Goal: Information Seeking & Learning: Find specific fact

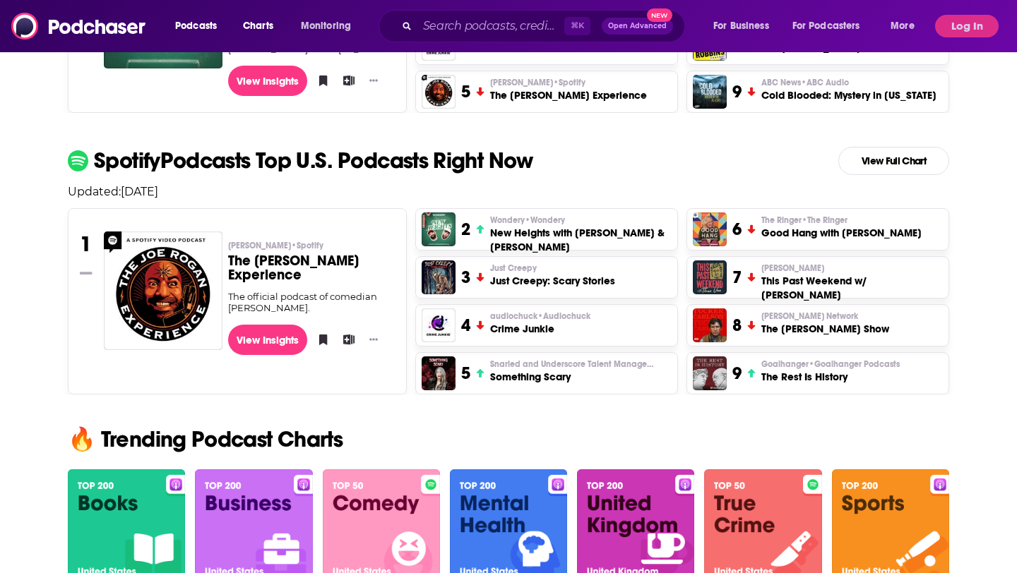
scroll to position [559, 0]
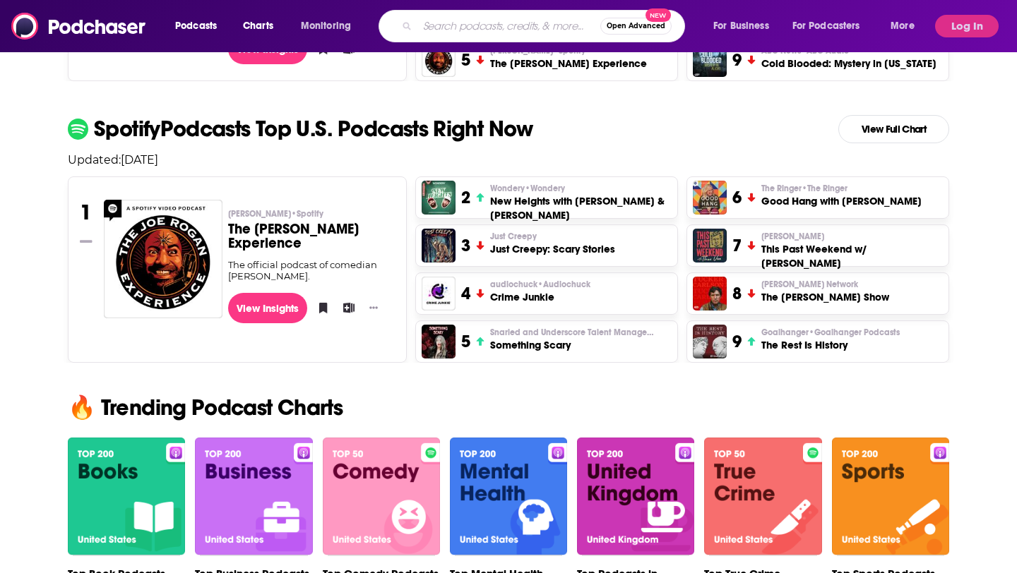
click at [459, 27] on input "Search podcasts, credits, & more..." at bounding box center [508, 26] width 183 height 23
type input "on purpose with [PERSON_NAME]"
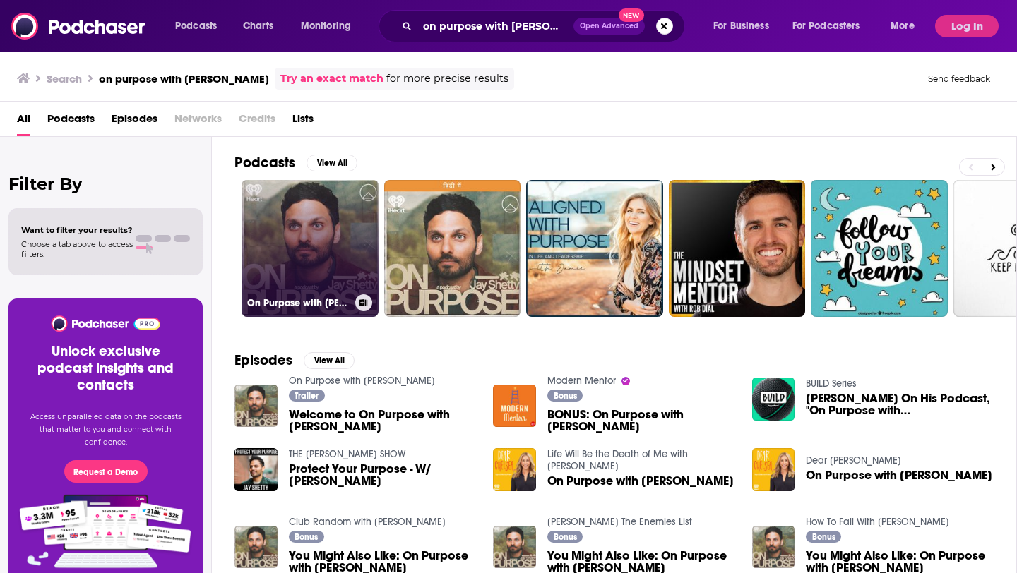
click at [340, 251] on link "On Purpose with [PERSON_NAME]" at bounding box center [310, 248] width 137 height 137
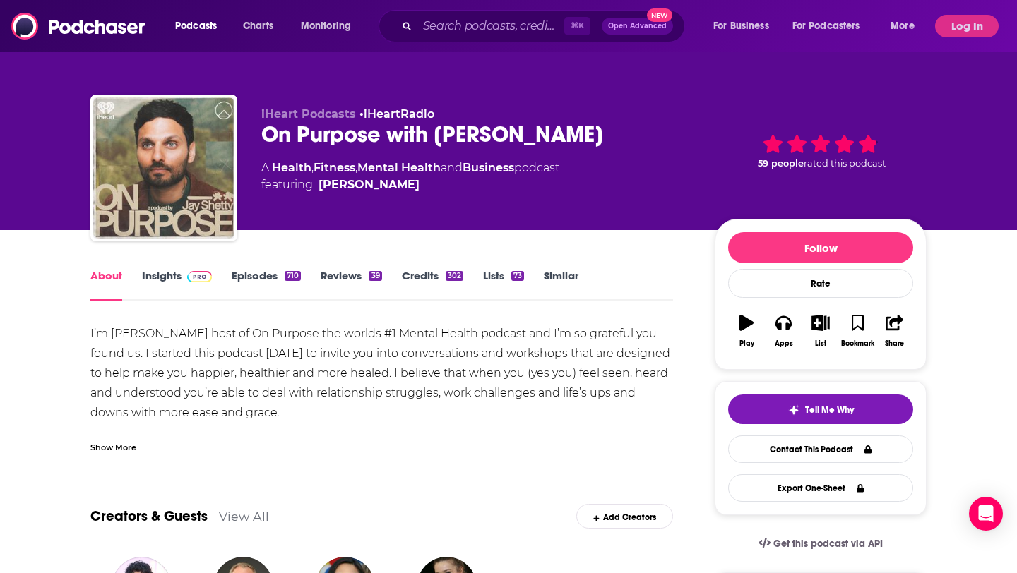
click at [150, 290] on link "Insights" at bounding box center [177, 285] width 70 height 32
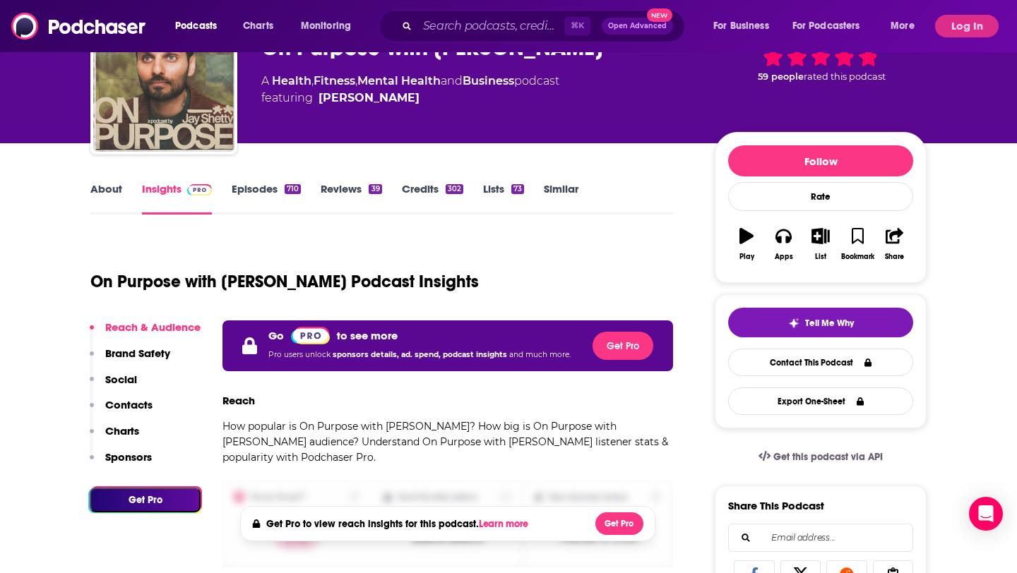
scroll to position [83, 0]
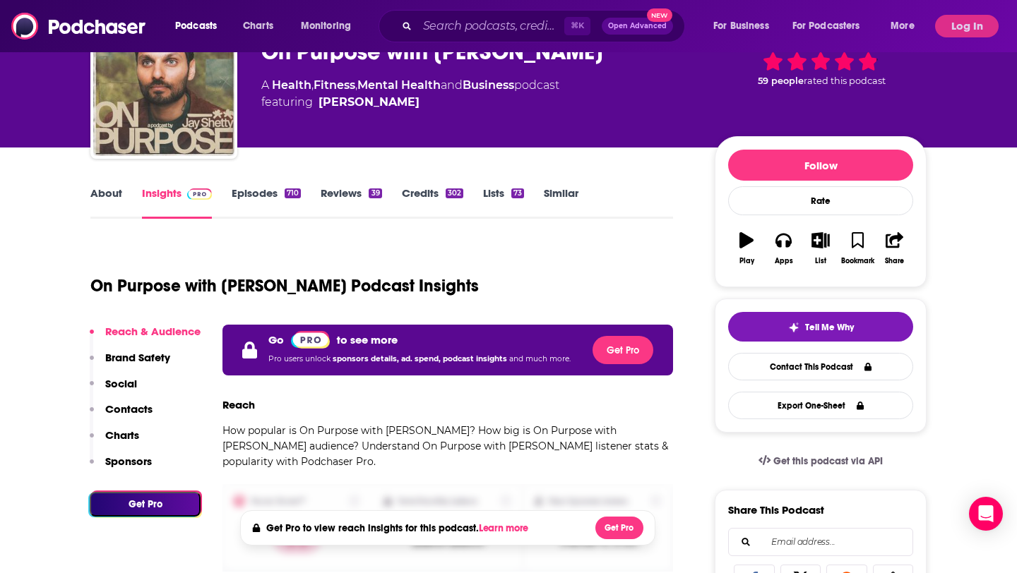
click at [110, 193] on link "About" at bounding box center [106, 202] width 32 height 32
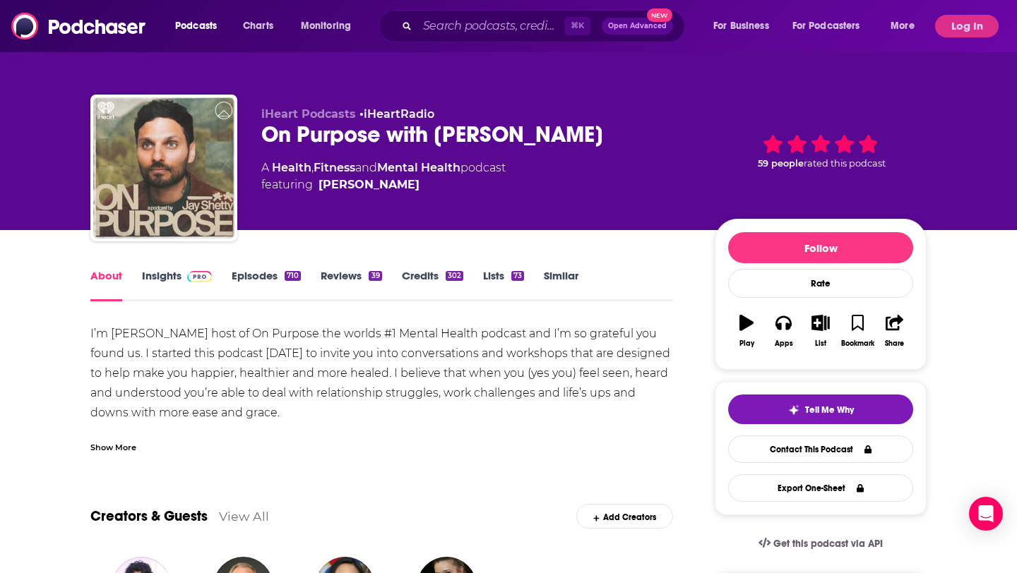
click at [331, 281] on link "Reviews 39" at bounding box center [351, 285] width 61 height 32
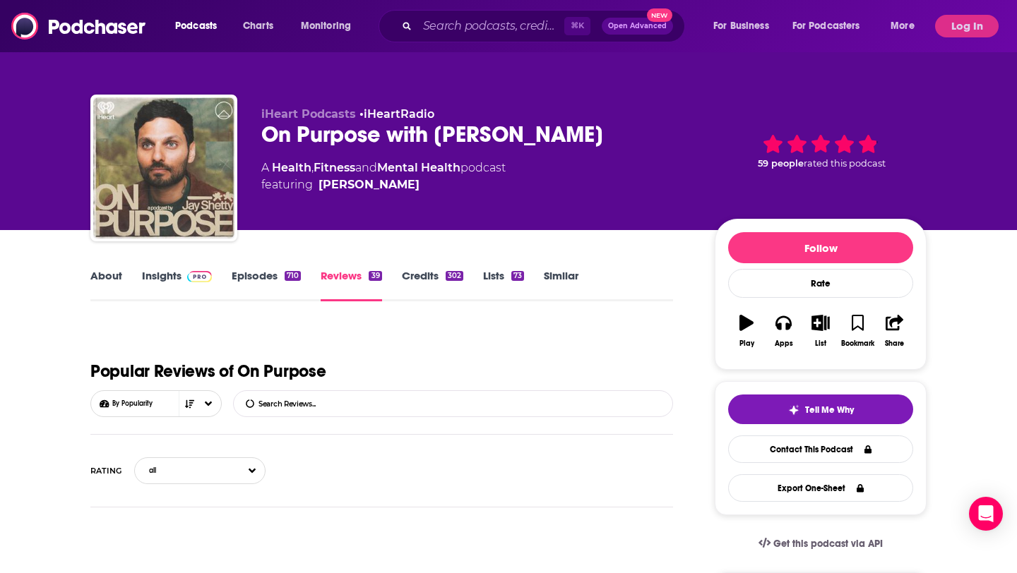
click at [285, 283] on link "Episodes 710" at bounding box center [266, 285] width 69 height 32
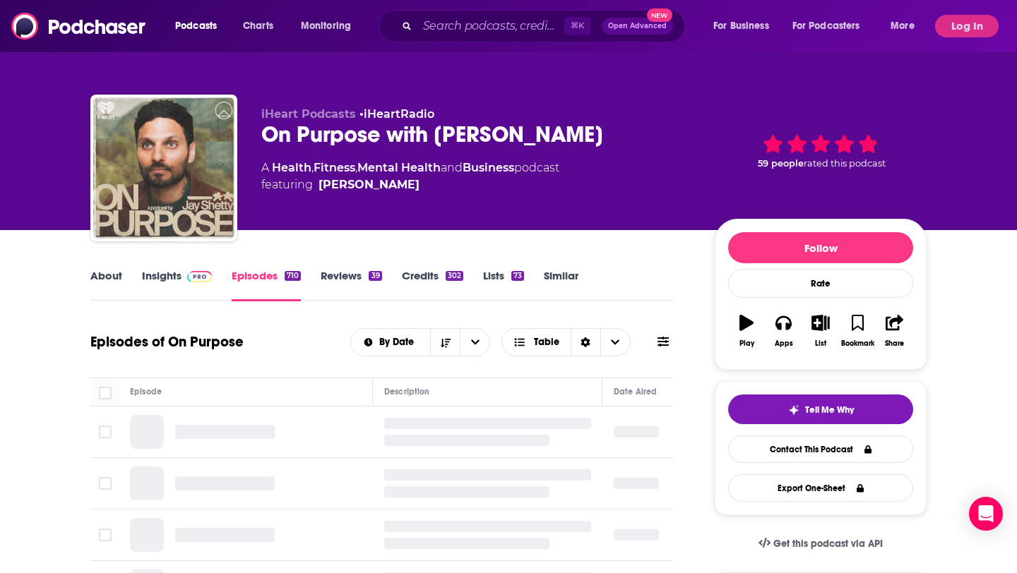
click at [416, 280] on link "Credits 302" at bounding box center [432, 285] width 61 height 32
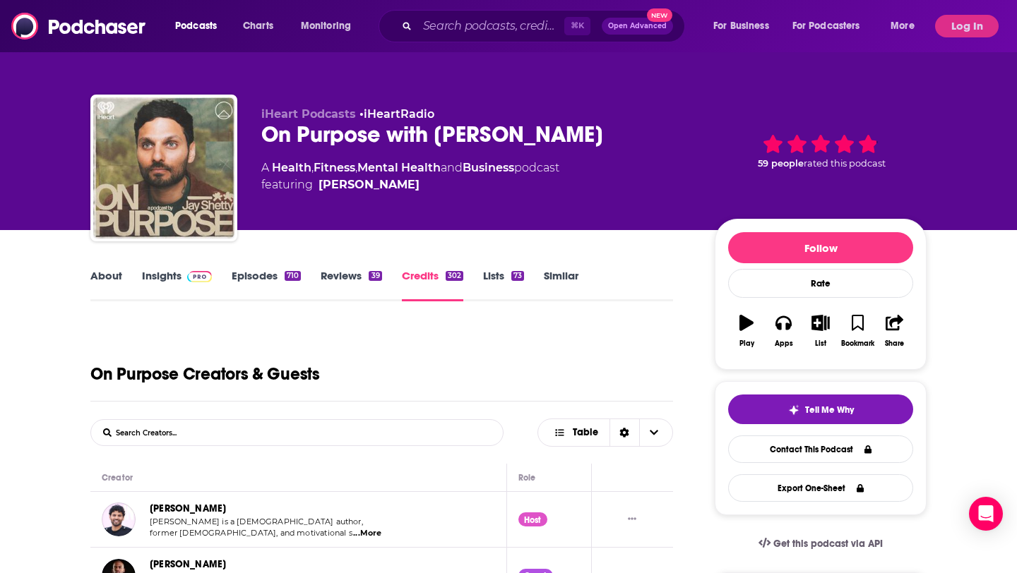
click at [99, 277] on link "About" at bounding box center [106, 285] width 32 height 32
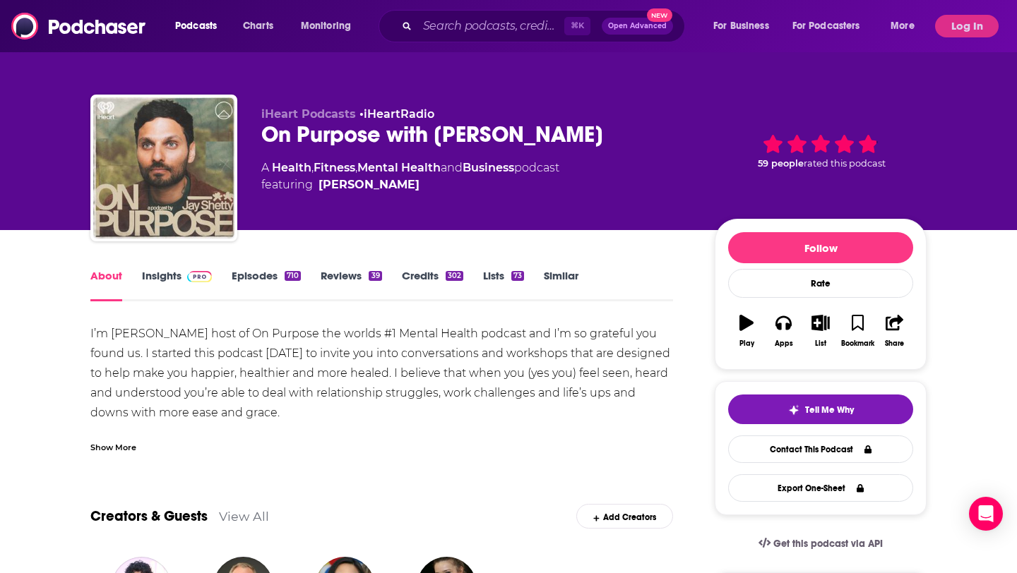
click at [287, 274] on div "710" at bounding box center [293, 276] width 16 height 10
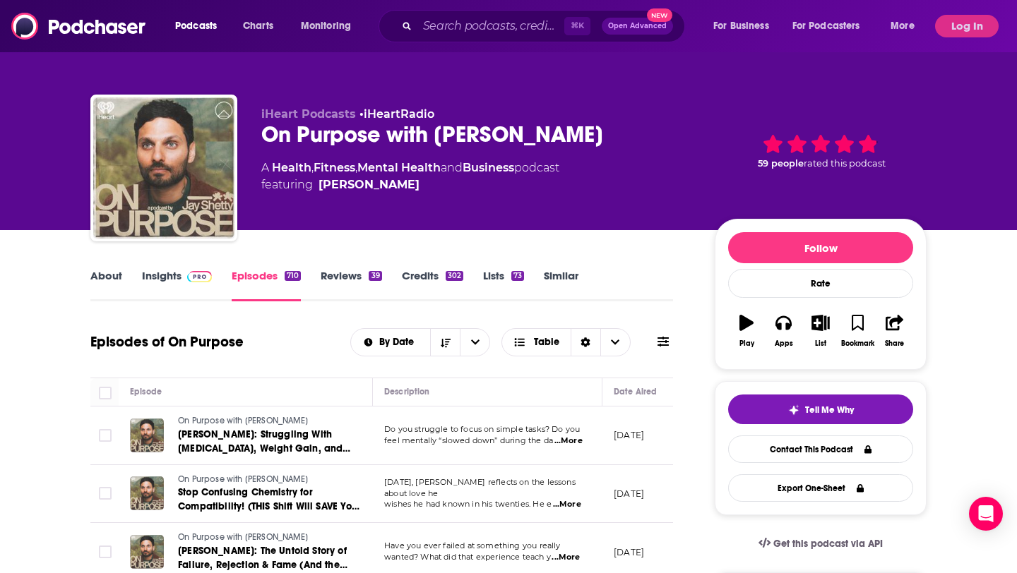
click at [116, 282] on link "About" at bounding box center [106, 285] width 32 height 32
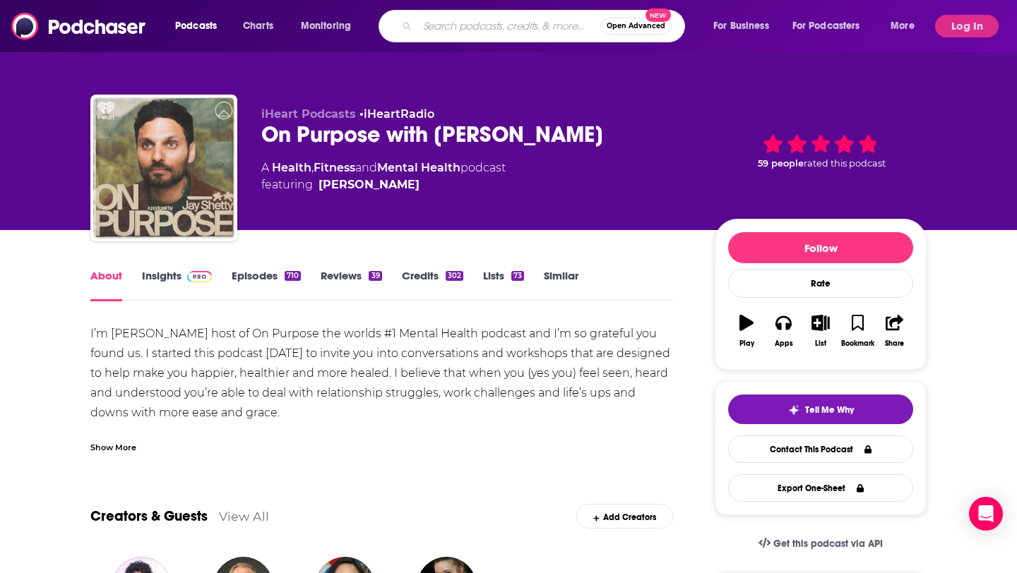
click at [465, 26] on input "Search podcasts, credits, & more..." at bounding box center [508, 26] width 183 height 23
type input "o"
type input "[PERSON_NAME]"
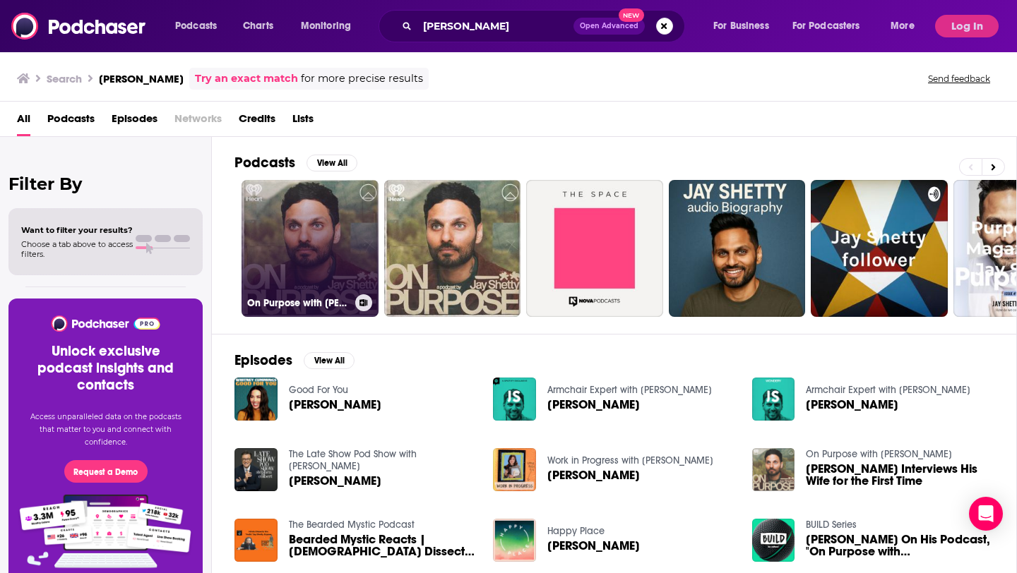
click at [326, 274] on link "On Purpose with [PERSON_NAME]" at bounding box center [310, 248] width 137 height 137
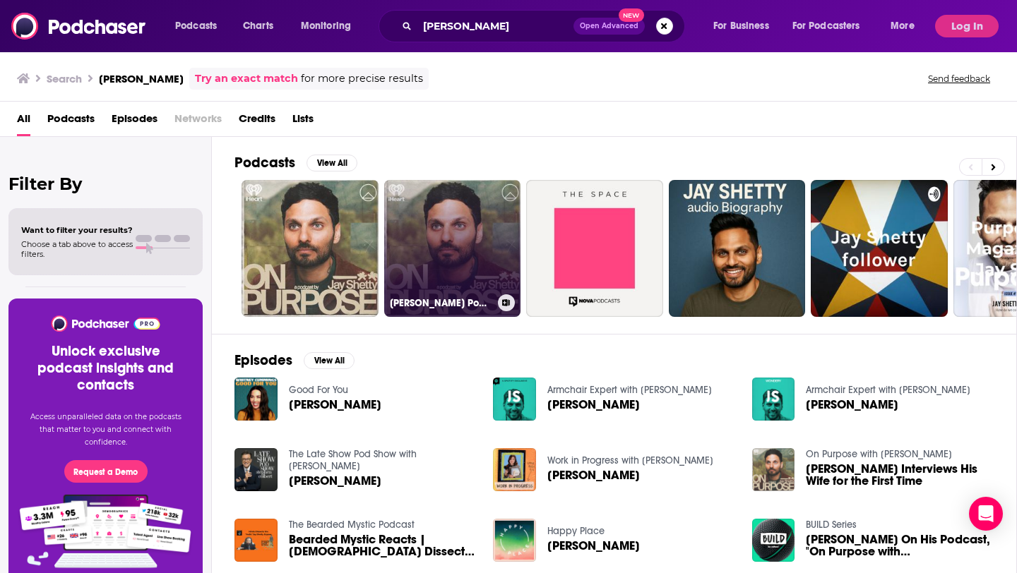
click at [455, 265] on link "[PERSON_NAME] Podcast" at bounding box center [452, 248] width 137 height 137
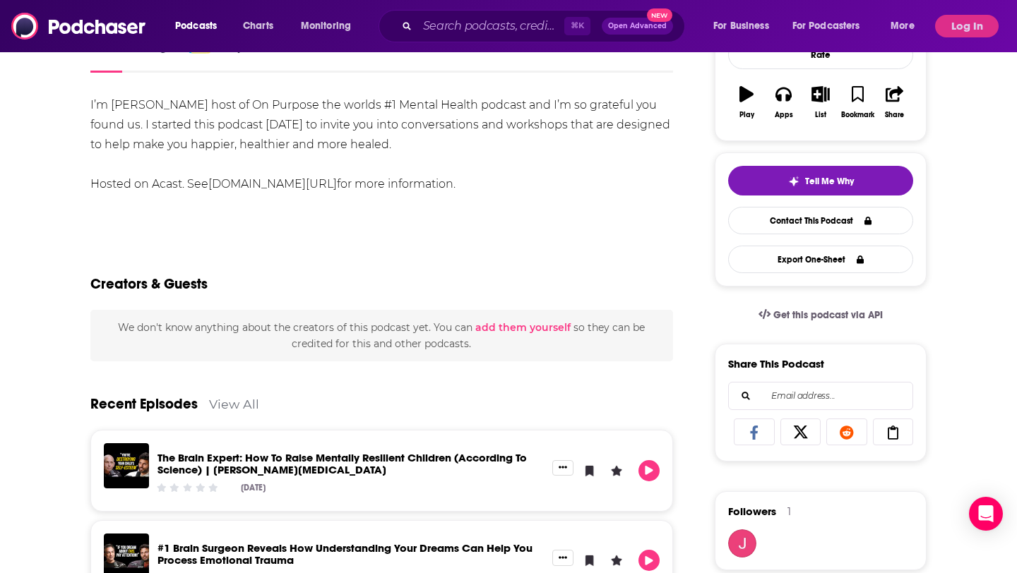
scroll to position [241, 0]
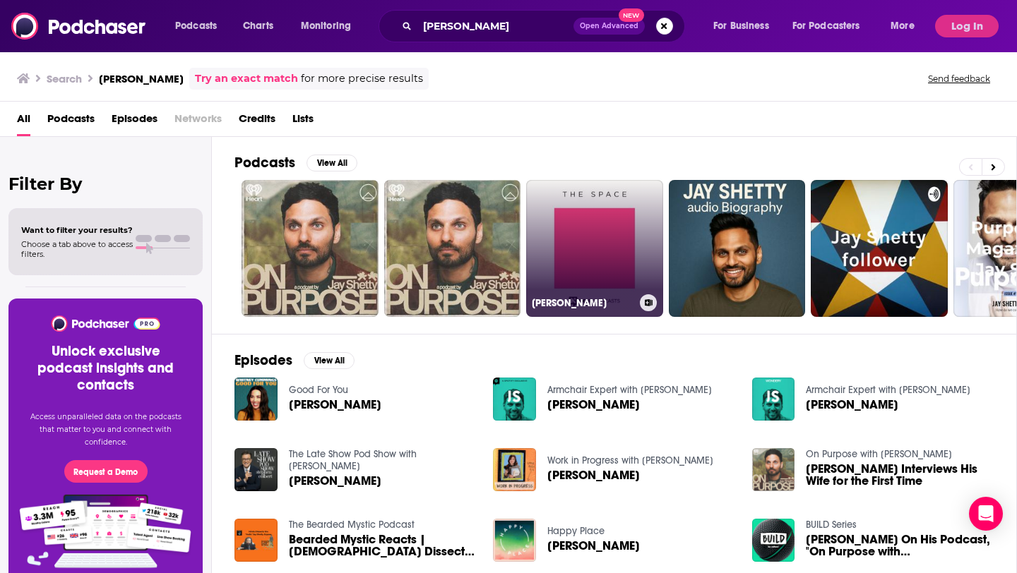
click at [616, 230] on link "[PERSON_NAME]" at bounding box center [594, 248] width 137 height 137
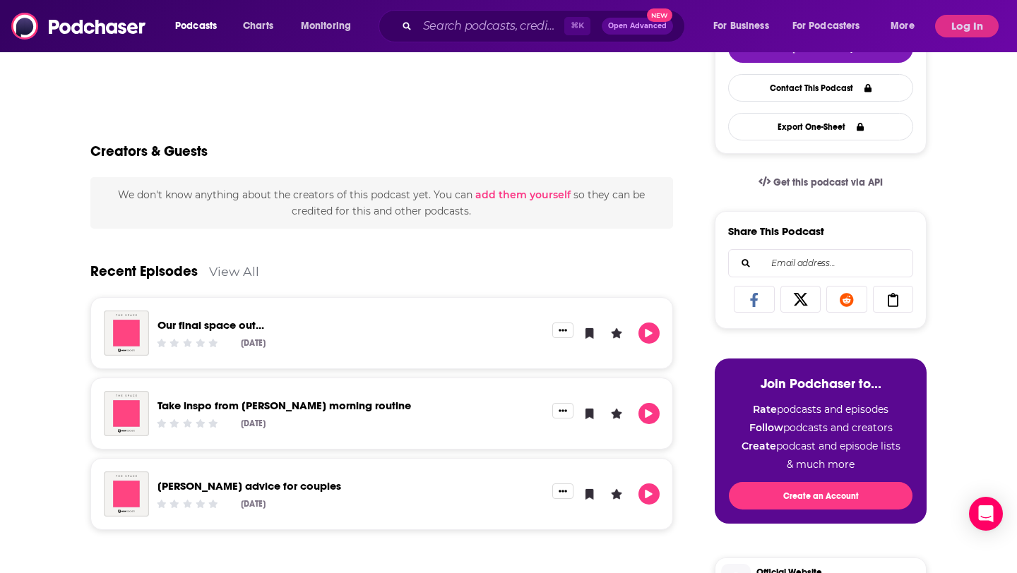
scroll to position [361, 0]
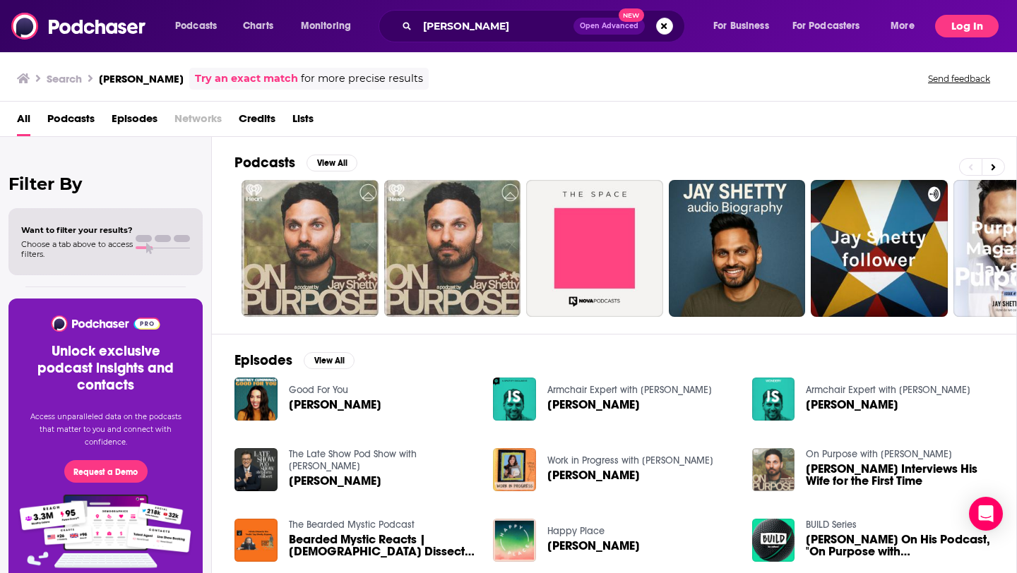
click at [967, 28] on button "Log In" at bounding box center [967, 26] width 64 height 23
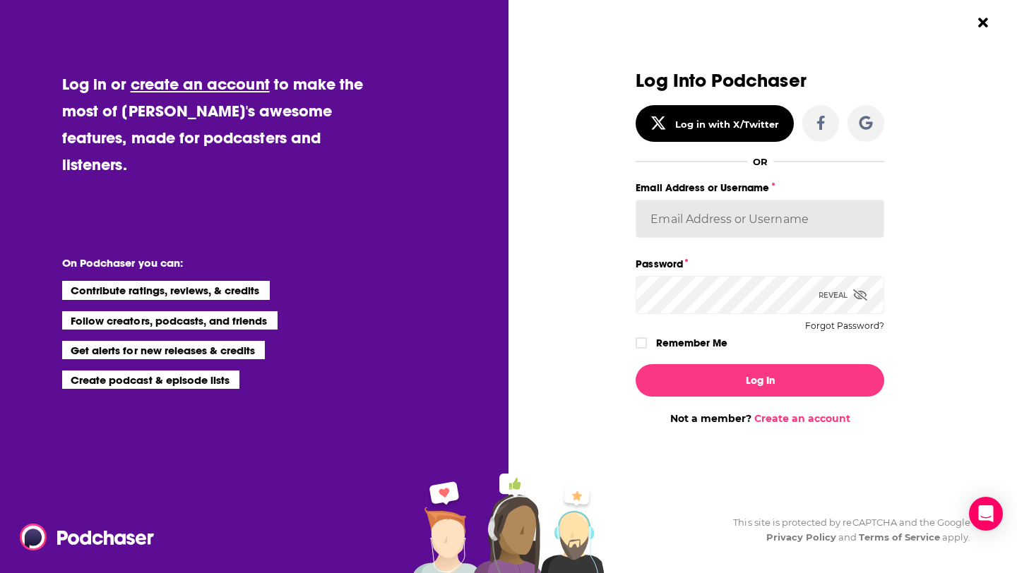
click at [732, 211] on input "Email Address or Username" at bounding box center [760, 219] width 249 height 38
click at [737, 236] on input "[EMAIL_ADDRESS][DOMAIN_NAME]" at bounding box center [760, 219] width 249 height 38
paste input "AutumnKatie"
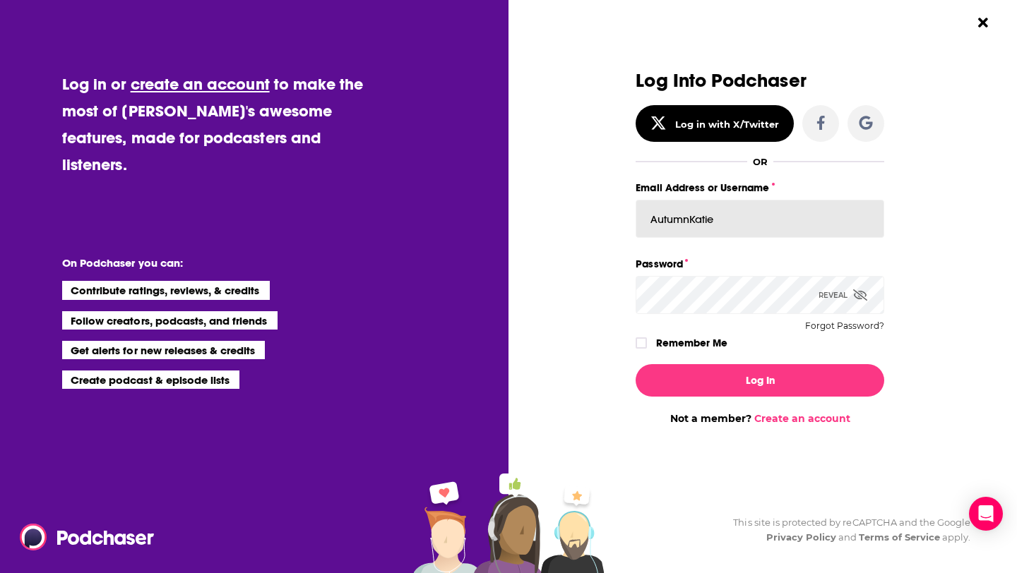
type input "AutumnKatie"
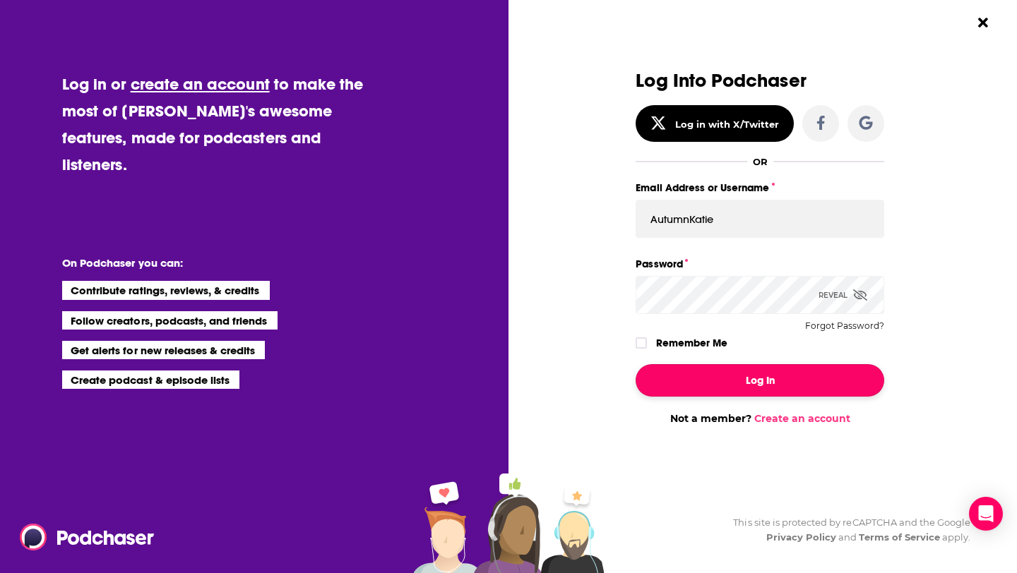
click at [723, 386] on button "Log In" at bounding box center [760, 380] width 249 height 32
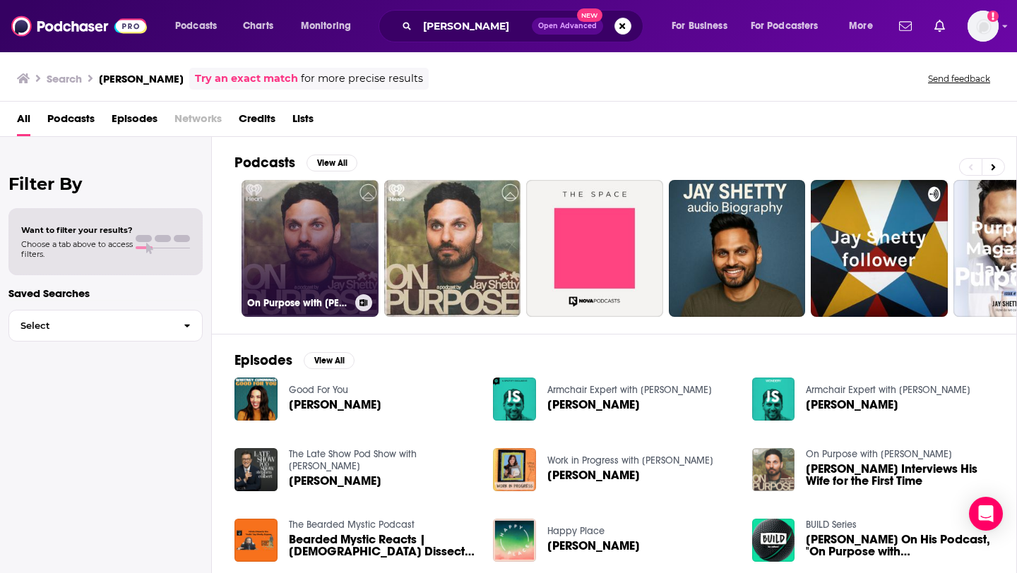
click at [336, 261] on link "On Purpose with [PERSON_NAME]" at bounding box center [310, 248] width 137 height 137
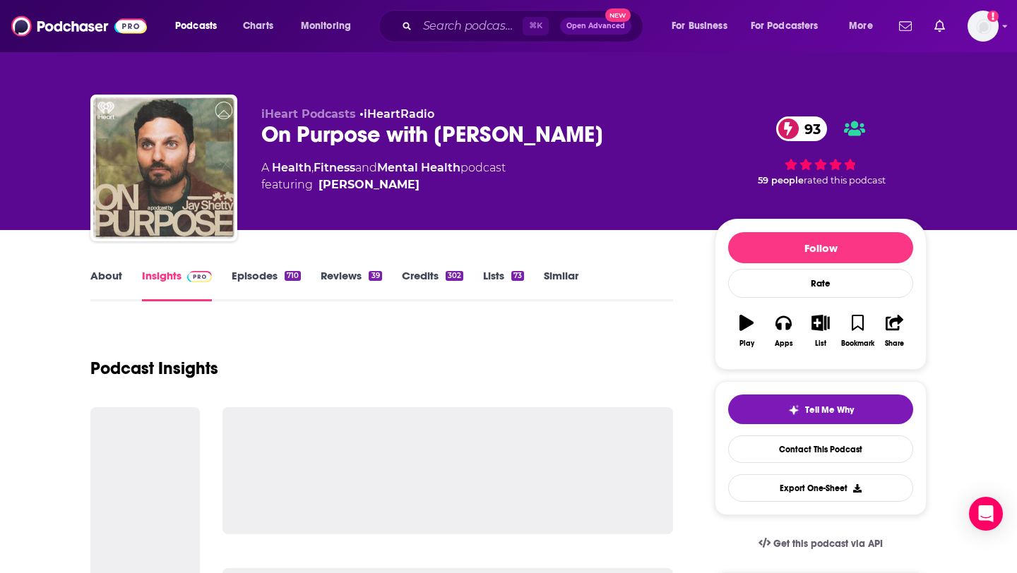
scroll to position [65, 0]
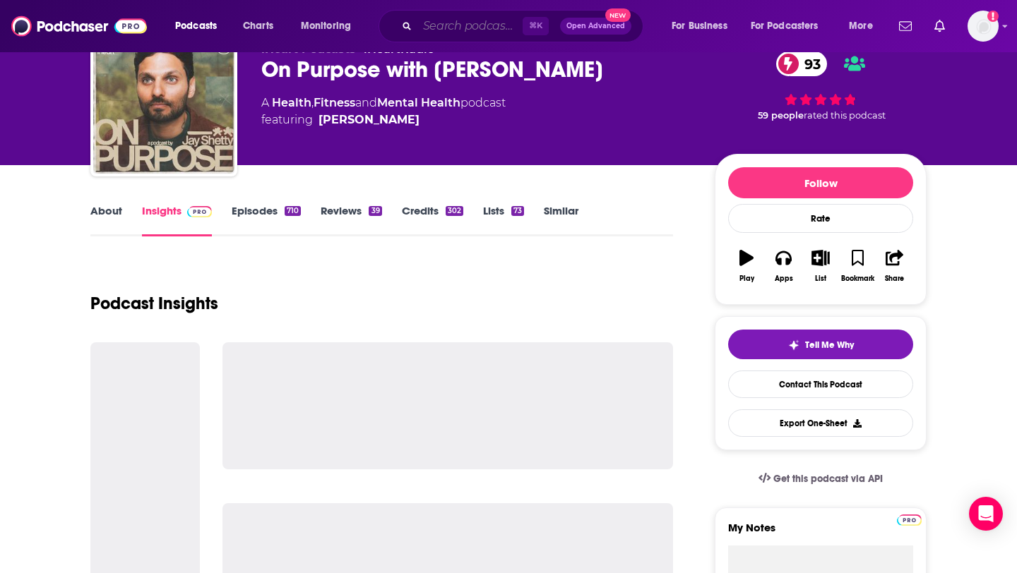
click at [443, 31] on input "Search podcasts, credits, & more..." at bounding box center [469, 26] width 105 height 23
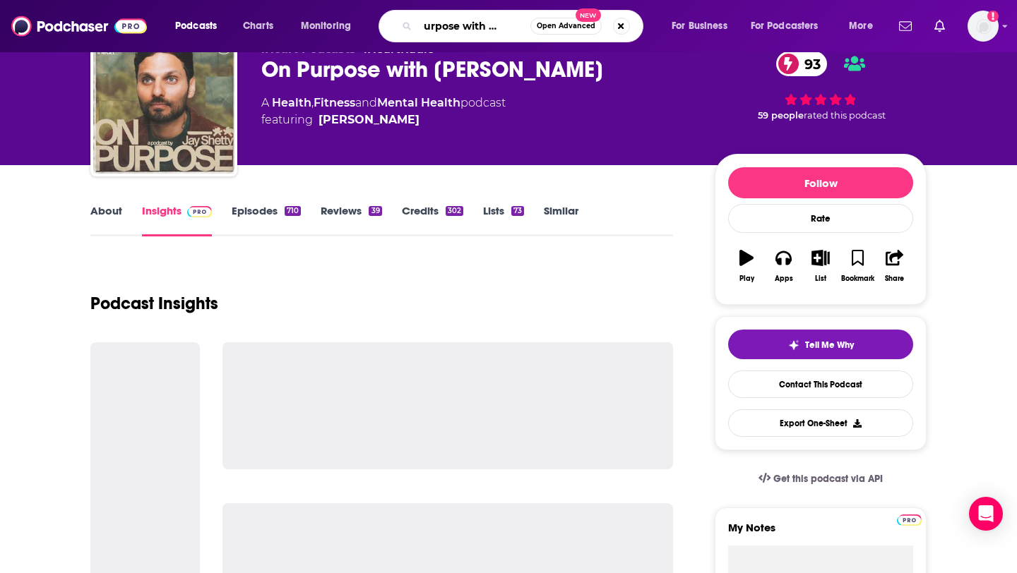
type input "on purpose with [PERSON_NAME]"
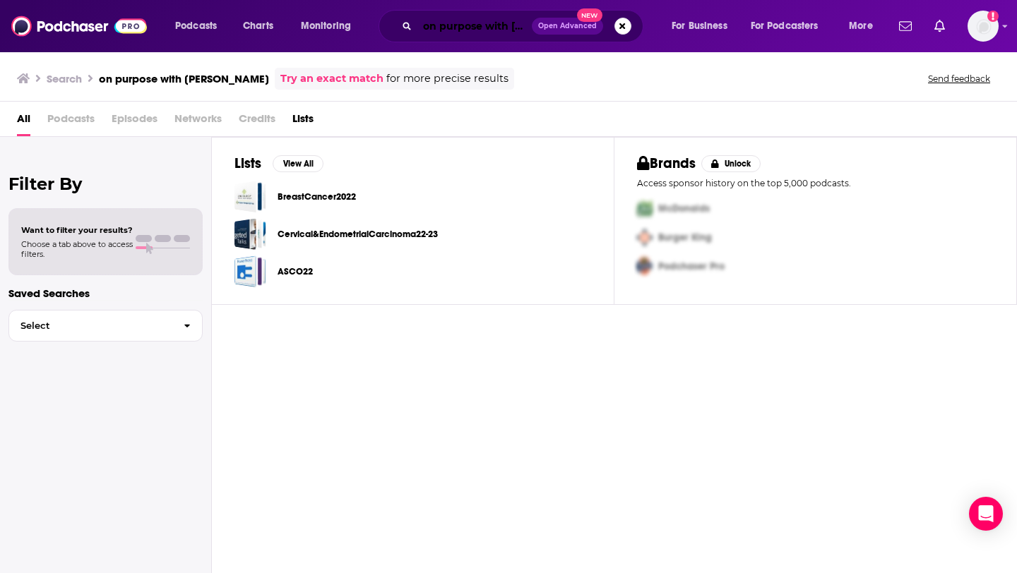
click at [440, 25] on input "on purpose with [PERSON_NAME]" at bounding box center [474, 26] width 114 height 23
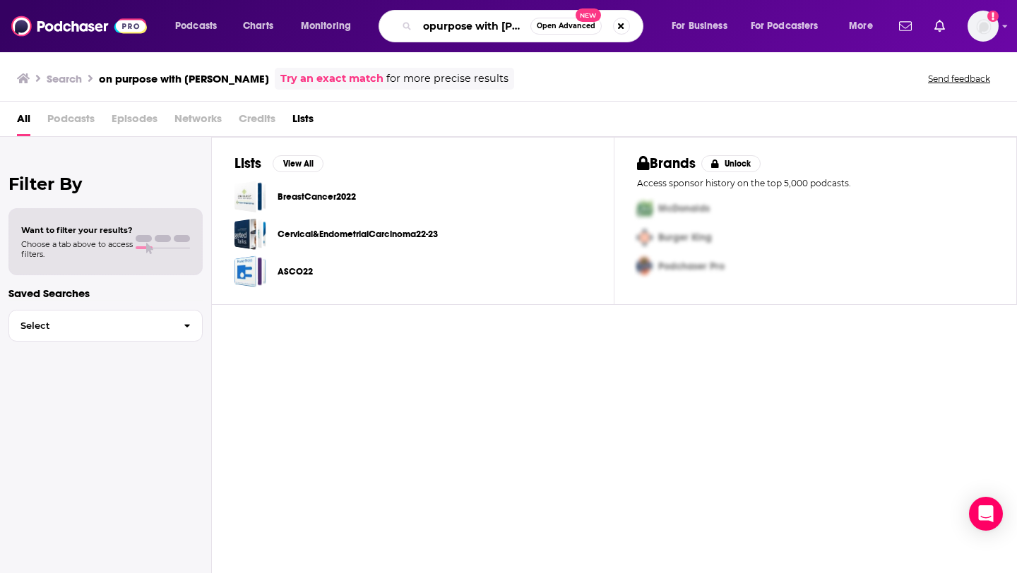
click at [476, 36] on input "opurpose with [PERSON_NAME]" at bounding box center [473, 26] width 113 height 23
drag, startPoint x: 514, startPoint y: 34, endPoint x: 554, endPoint y: 34, distance: 40.3
click at [554, 34] on div "opurpose with [PERSON_NAME] Open Advanced New" at bounding box center [511, 26] width 265 height 32
drag, startPoint x: 520, startPoint y: 25, endPoint x: 650, endPoint y: 24, distance: 129.9
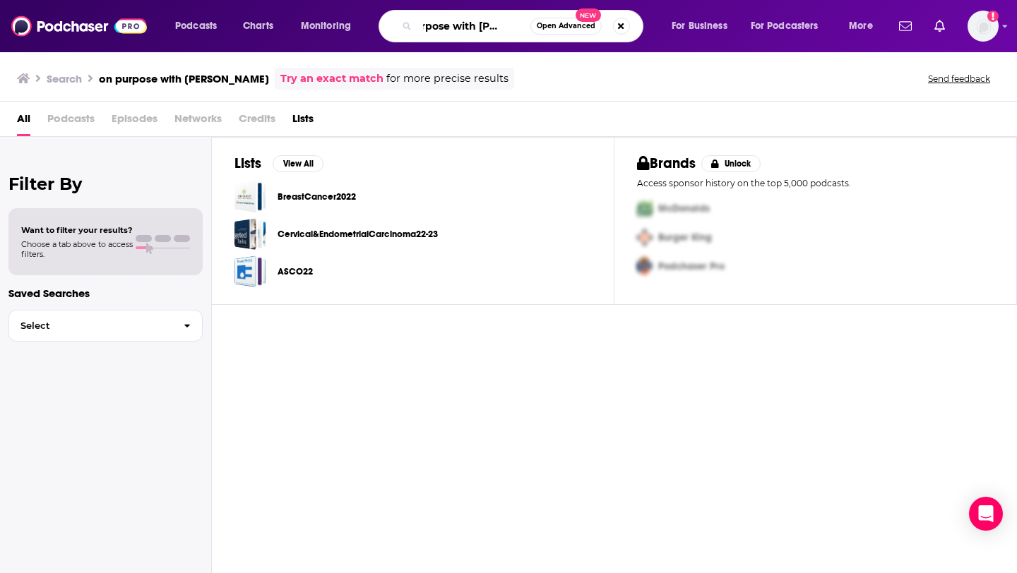
click at [650, 24] on div "opurpose with [PERSON_NAME] Open Advanced New" at bounding box center [524, 26] width 265 height 32
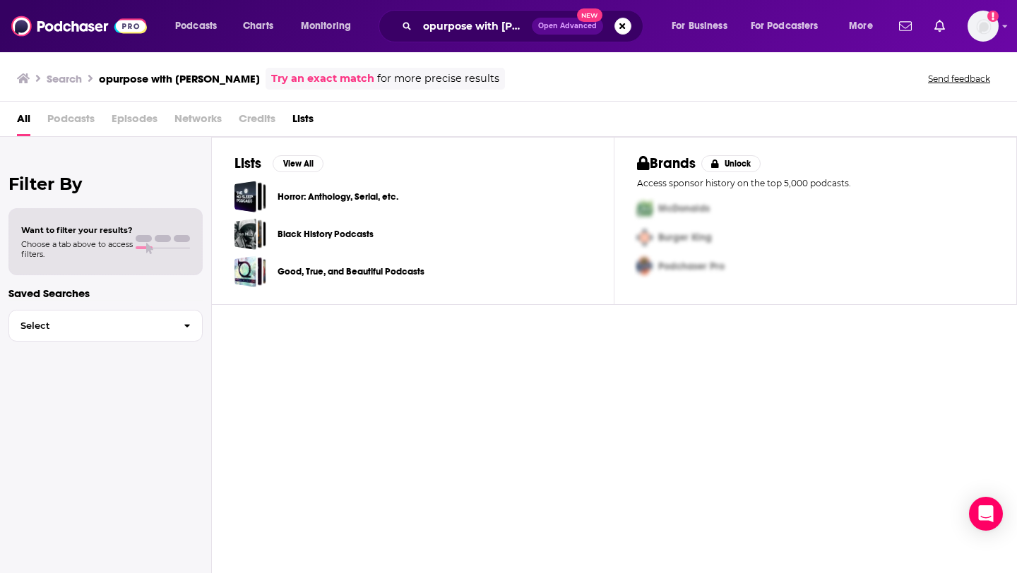
click at [61, 118] on span "Podcasts" at bounding box center [70, 121] width 47 height 29
click at [78, 125] on span "Podcasts" at bounding box center [70, 121] width 47 height 29
click at [439, 37] on div "opurpose with [PERSON_NAME] Open Advanced New" at bounding box center [511, 26] width 265 height 32
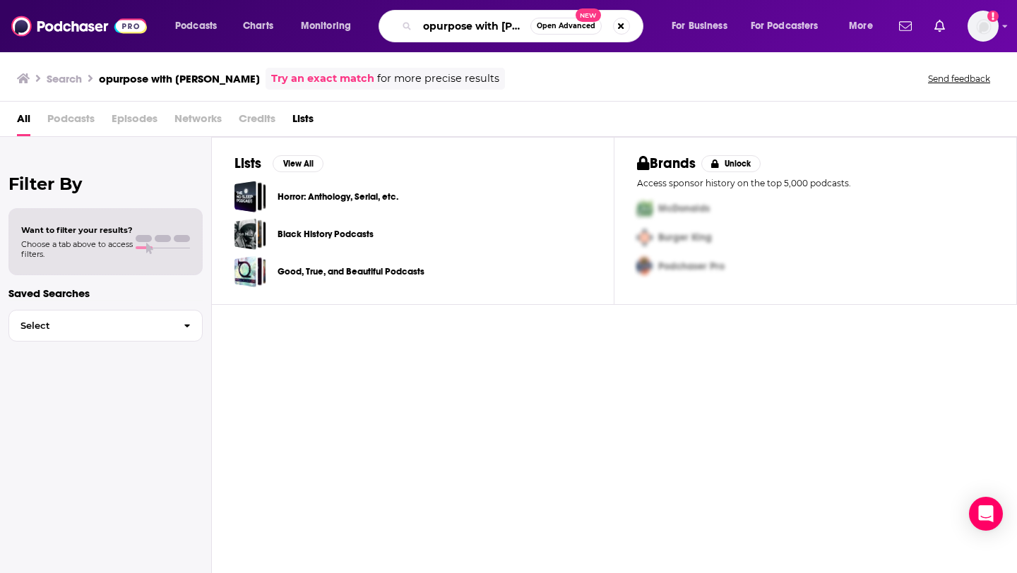
click at [439, 23] on input "opurpose with [PERSON_NAME]" at bounding box center [473, 26] width 113 height 23
type input "[PERSON_NAME]"
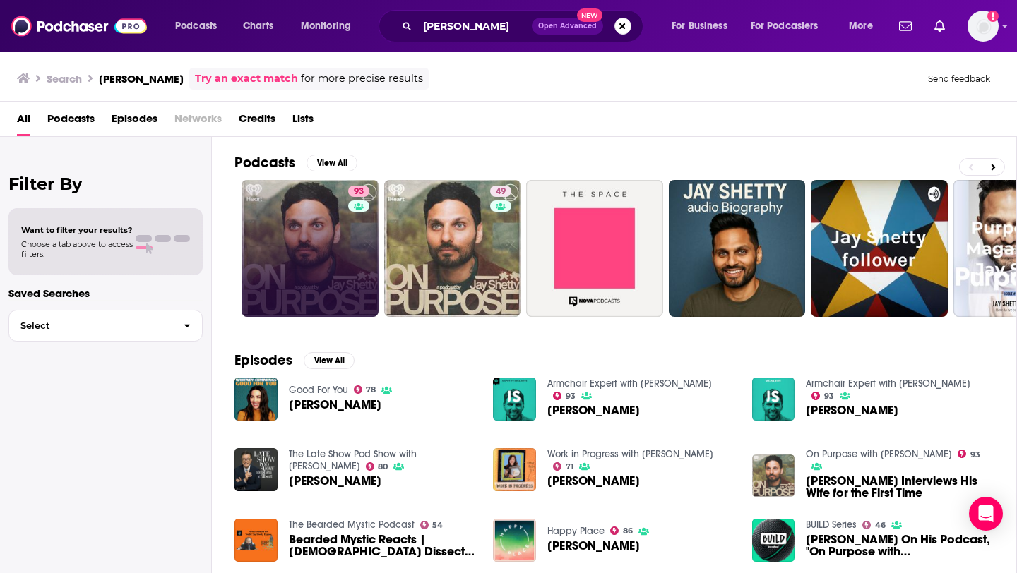
click at [333, 216] on div "Has guests" at bounding box center [357, 226] width 59 height 21
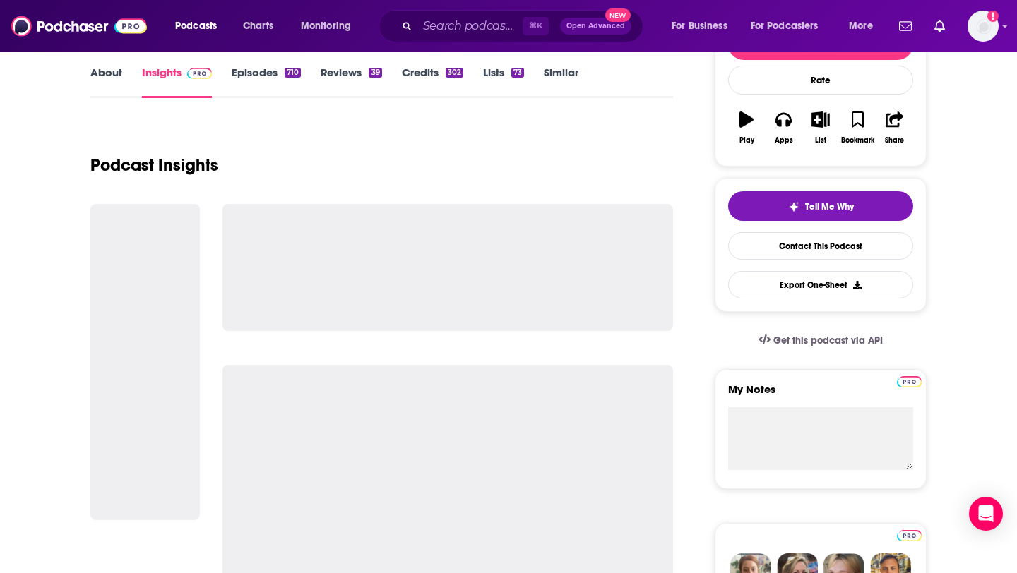
scroll to position [206, 0]
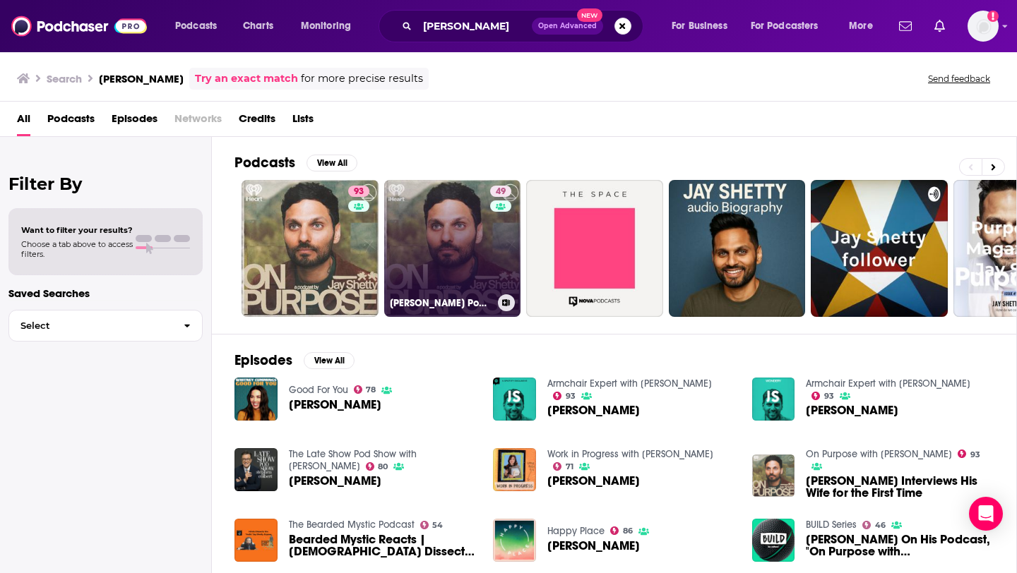
click at [409, 259] on link "49 [PERSON_NAME] Podcast" at bounding box center [452, 248] width 137 height 137
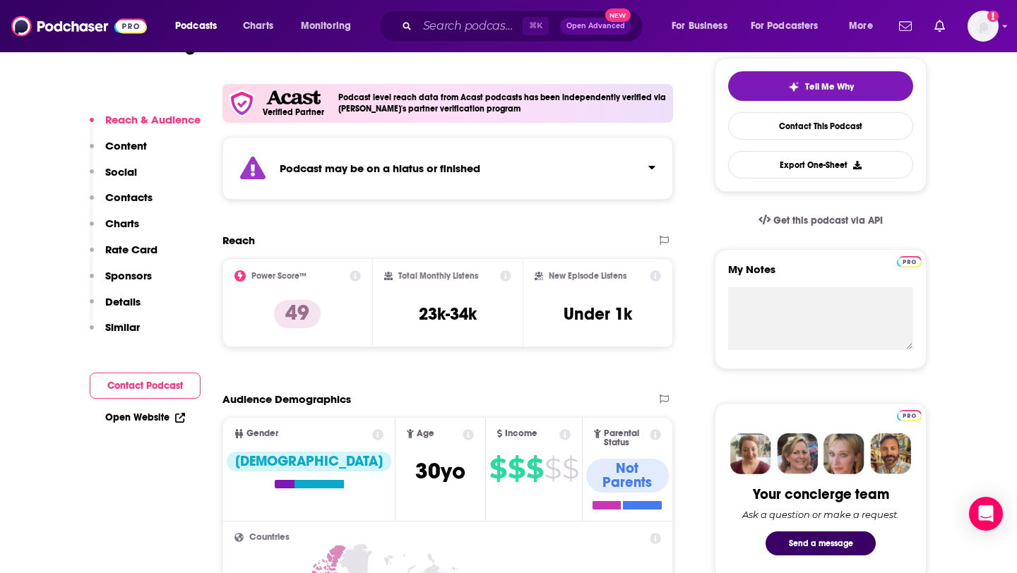
scroll to position [323, 0]
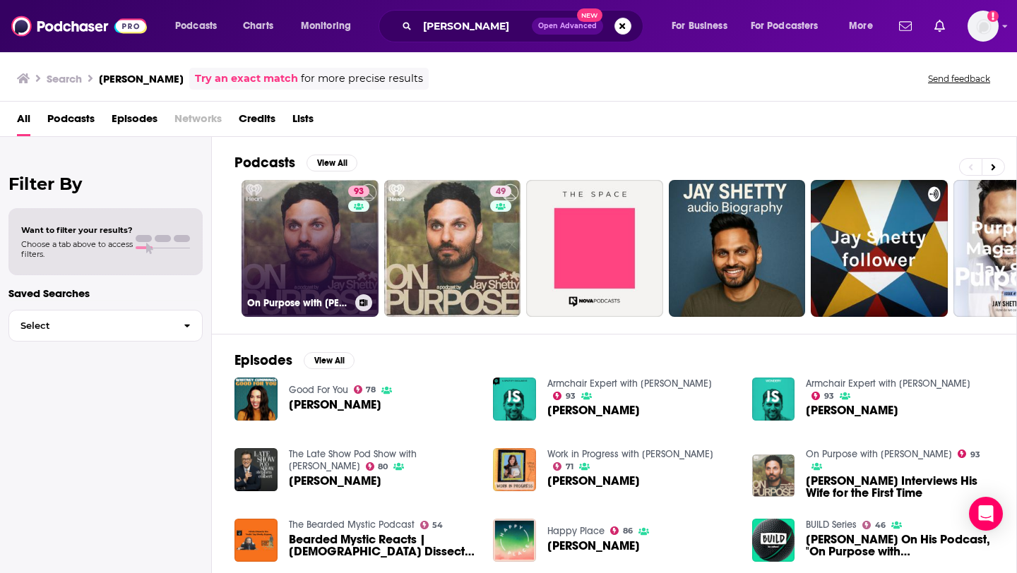
click at [323, 230] on link "93 On Purpose with [PERSON_NAME]" at bounding box center [310, 248] width 137 height 137
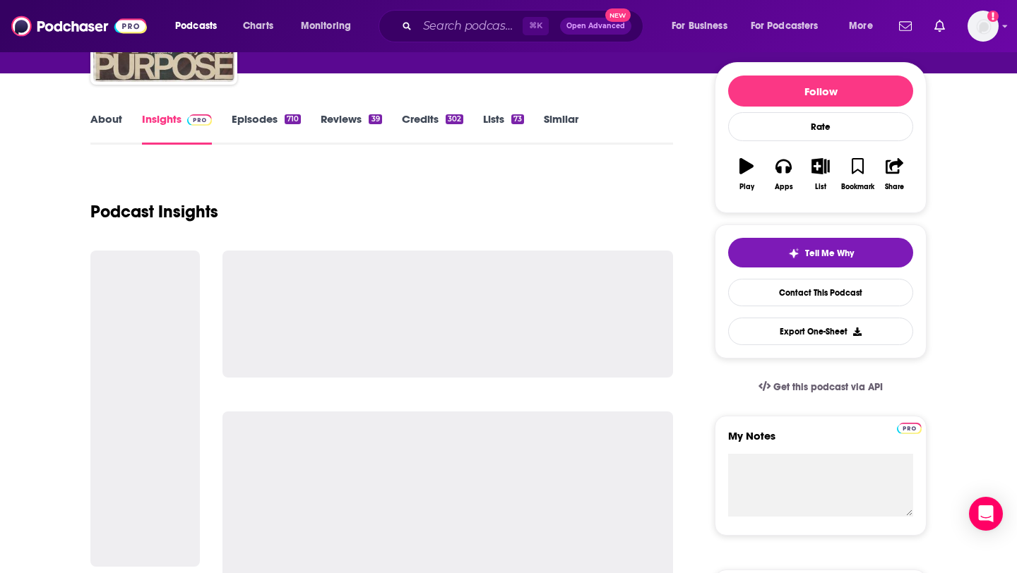
scroll to position [157, 0]
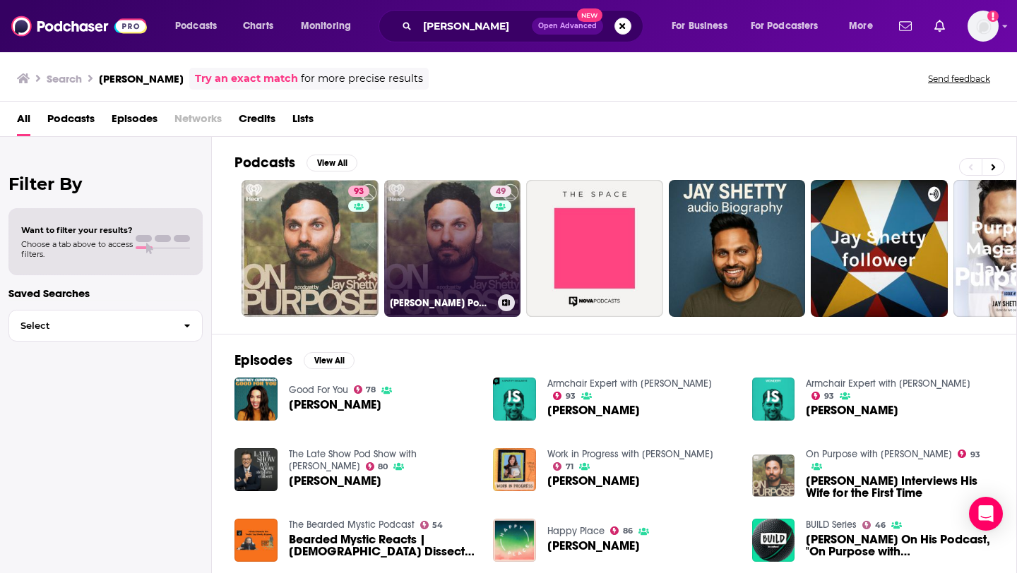
click at [471, 279] on link "49 [PERSON_NAME] Podcast" at bounding box center [452, 248] width 137 height 137
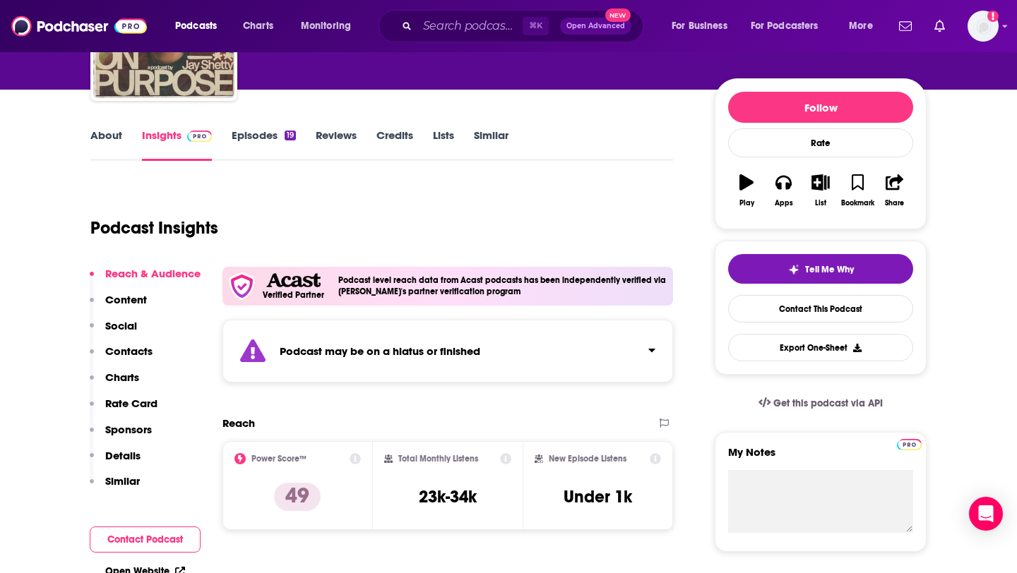
scroll to position [142, 0]
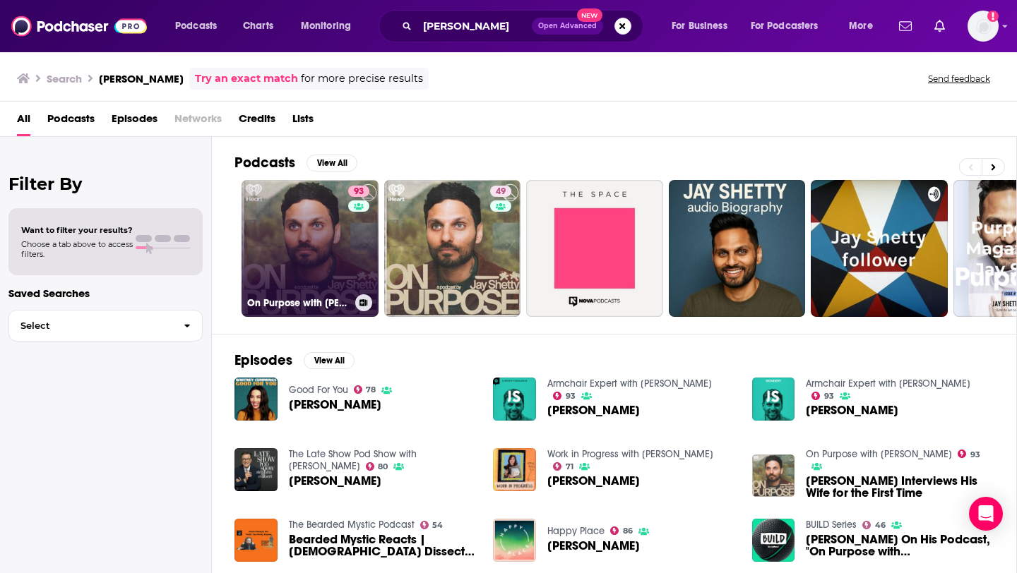
click at [317, 244] on link "93 On Purpose with [PERSON_NAME]" at bounding box center [310, 248] width 137 height 137
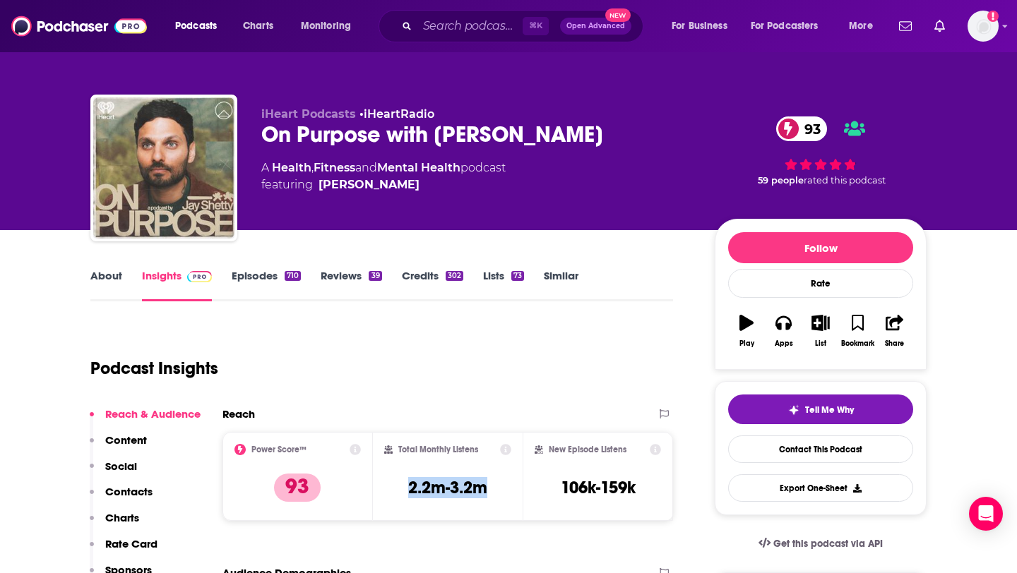
drag, startPoint x: 403, startPoint y: 487, endPoint x: 494, endPoint y: 486, distance: 91.1
click at [494, 487] on div "Total Monthly Listens 2.2m-3.2m" at bounding box center [448, 476] width 128 height 65
click at [494, 486] on div "Total Monthly Listens 2.2m-3.2m" at bounding box center [448, 476] width 128 height 65
drag, startPoint x: 410, startPoint y: 488, endPoint x: 445, endPoint y: 489, distance: 35.3
click at [445, 489] on h3 "2.2m-3.2m" at bounding box center [447, 487] width 79 height 21
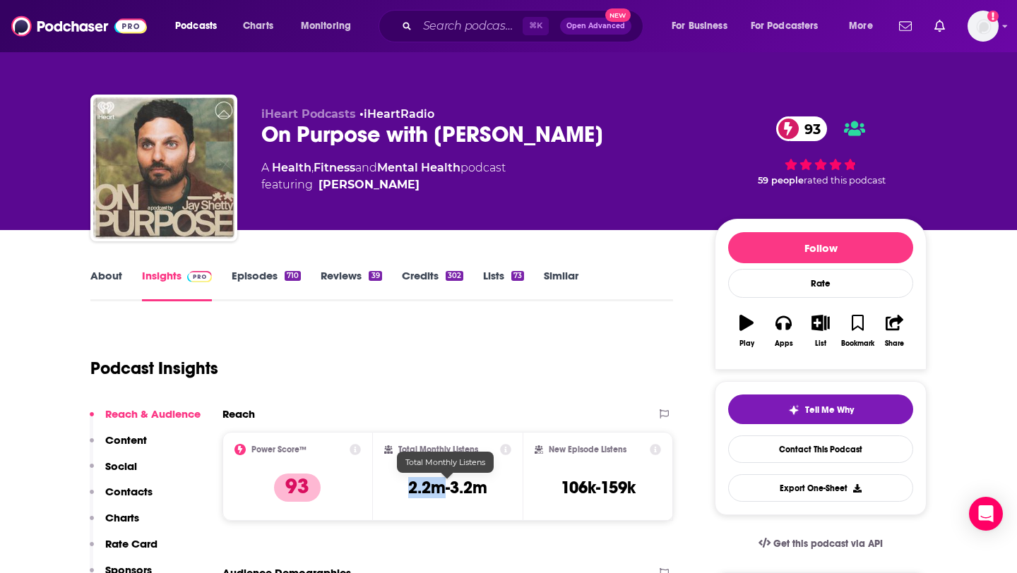
click at [445, 489] on h3 "2.2m-3.2m" at bounding box center [447, 487] width 79 height 21
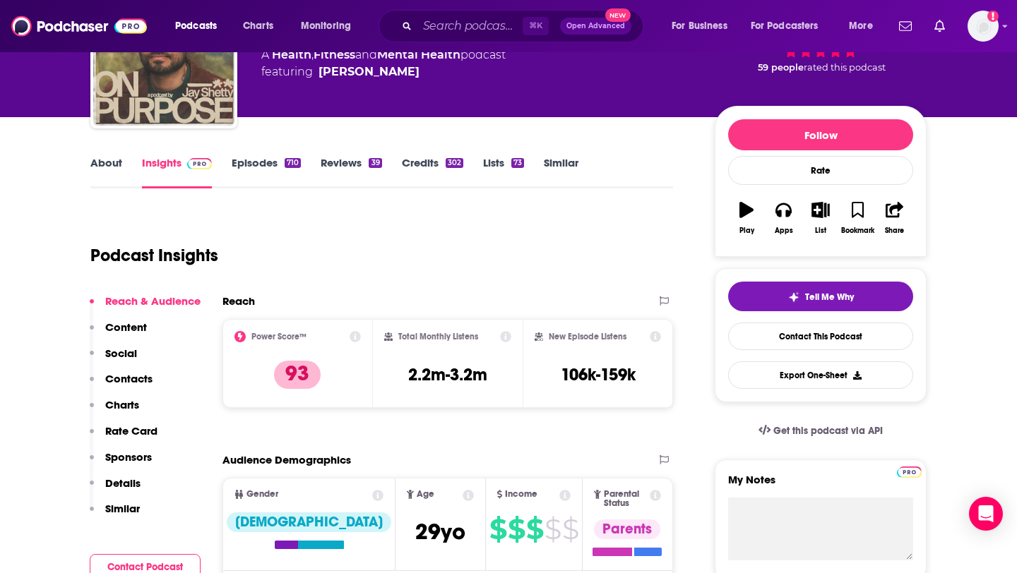
scroll to position [112, 0]
